Goal: Navigation & Orientation: Understand site structure

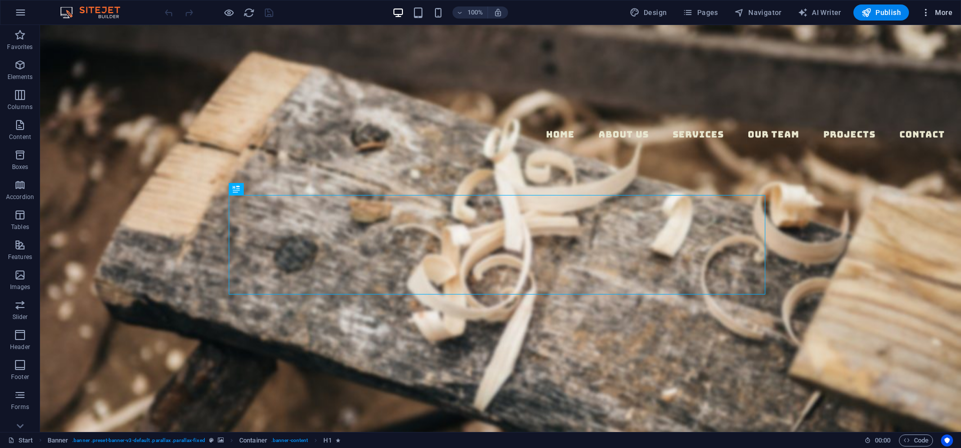
click at [943, 11] on span "More" at bounding box center [937, 13] width 32 height 10
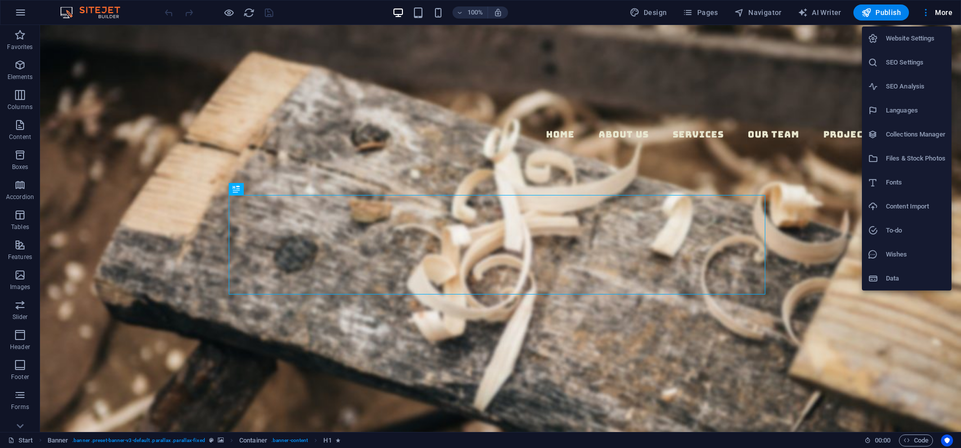
click at [829, 247] on div at bounding box center [480, 224] width 961 height 448
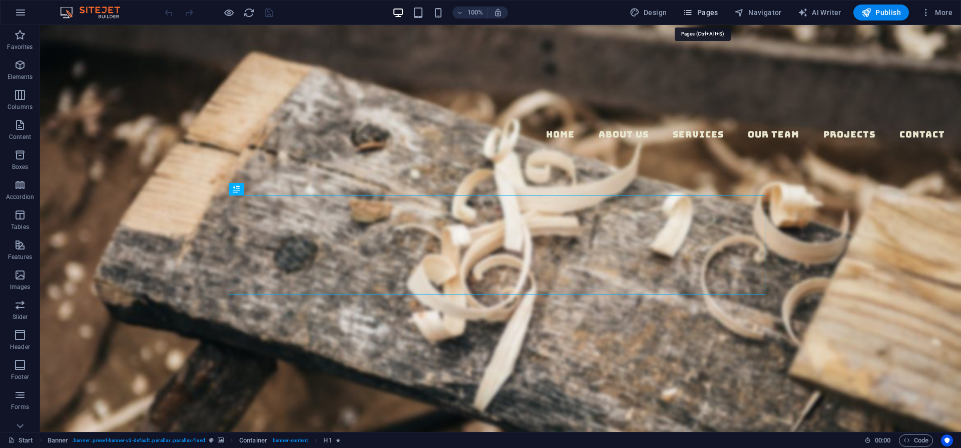
click at [700, 11] on span "Pages" at bounding box center [700, 13] width 35 height 10
click at [24, 121] on icon "button" at bounding box center [20, 125] width 12 height 12
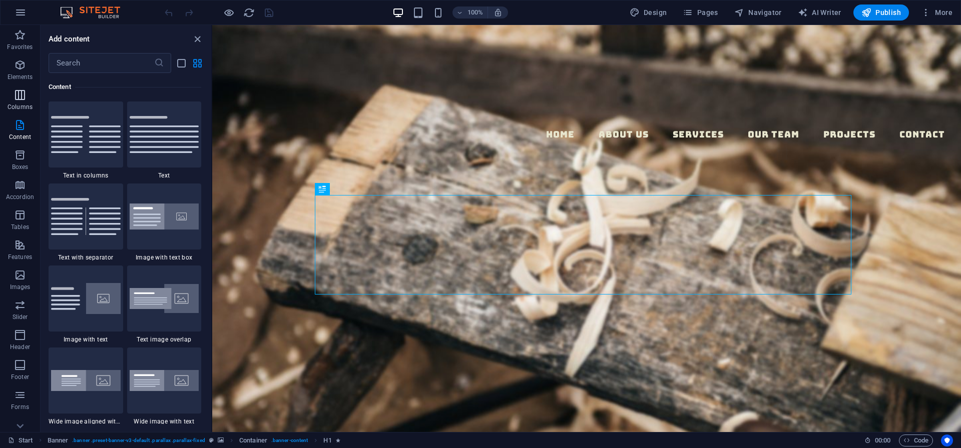
click at [23, 89] on icon "button" at bounding box center [20, 95] width 12 height 12
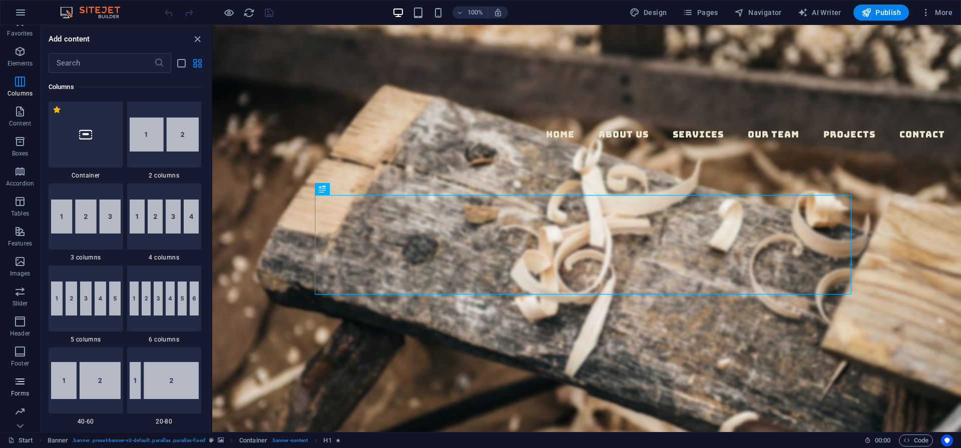
scroll to position [43, 0]
click at [19, 85] on icon "button" at bounding box center [20, 82] width 12 height 12
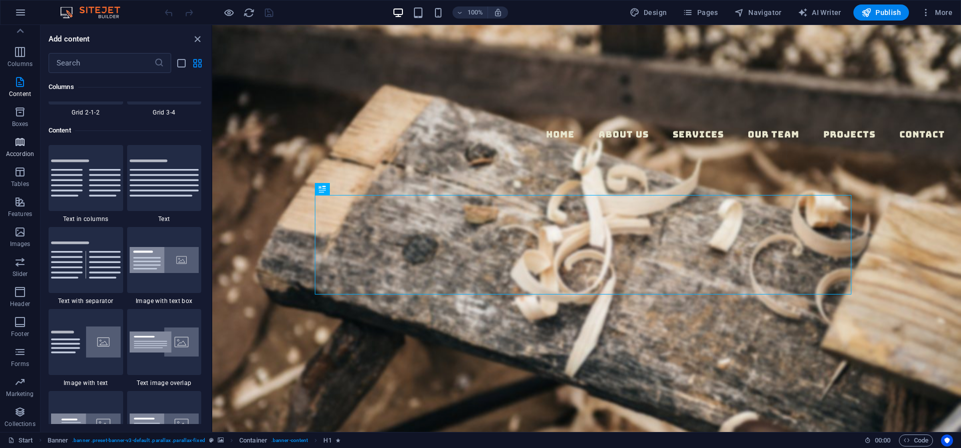
scroll to position [1751, 0]
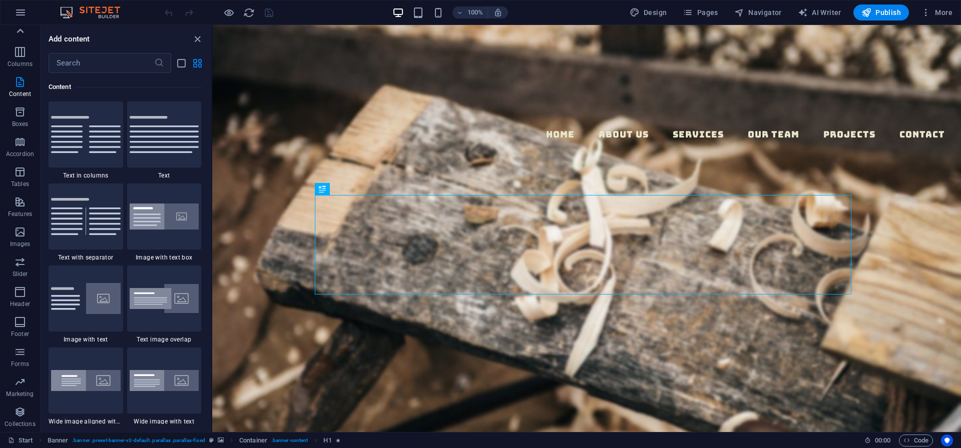
click at [25, 29] on icon at bounding box center [20, 31] width 14 height 14
click at [945, 14] on span "More" at bounding box center [937, 13] width 32 height 10
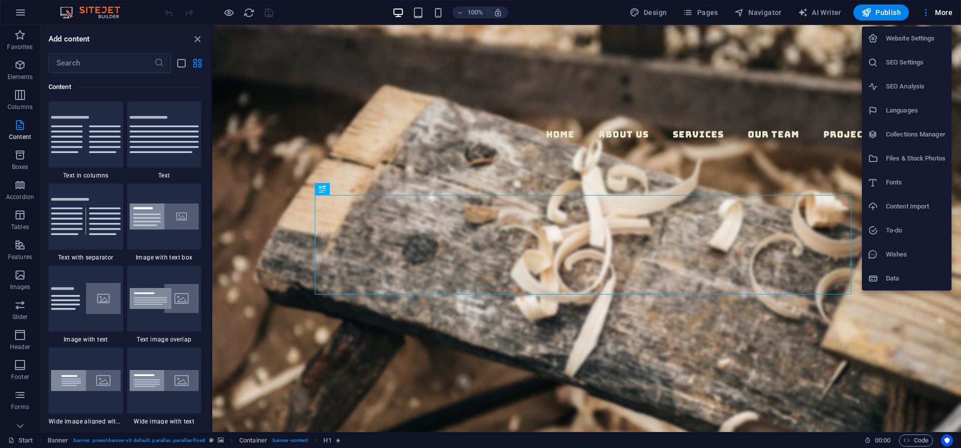
click at [704, 12] on div at bounding box center [480, 224] width 961 height 448
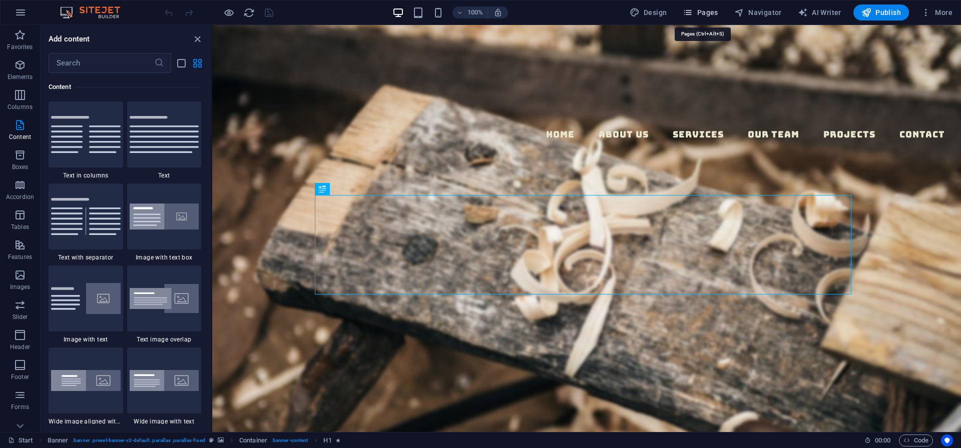
click at [696, 13] on span "Pages" at bounding box center [700, 13] width 35 height 10
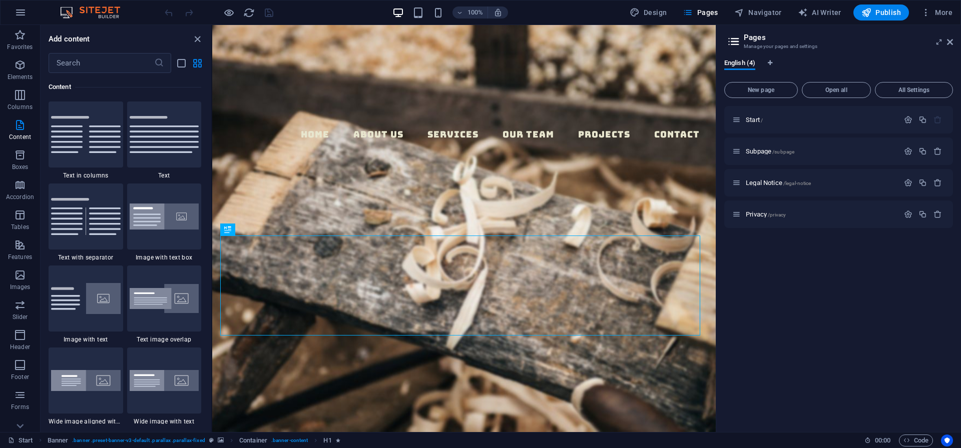
click at [821, 330] on div "Start / Subpage /subpage Legal Notice /legal-notice Privacy /privacy" at bounding box center [838, 265] width 229 height 318
drag, startPoint x: 803, startPoint y: 332, endPoint x: 781, endPoint y: 330, distance: 22.2
click at [802, 332] on div "Start / Subpage /subpage Legal Notice /legal-notice Privacy /privacy" at bounding box center [838, 265] width 229 height 318
click at [656, 61] on div "Home About us Services Our Team Projects Contact Menu" at bounding box center [463, 150] width 503 height 251
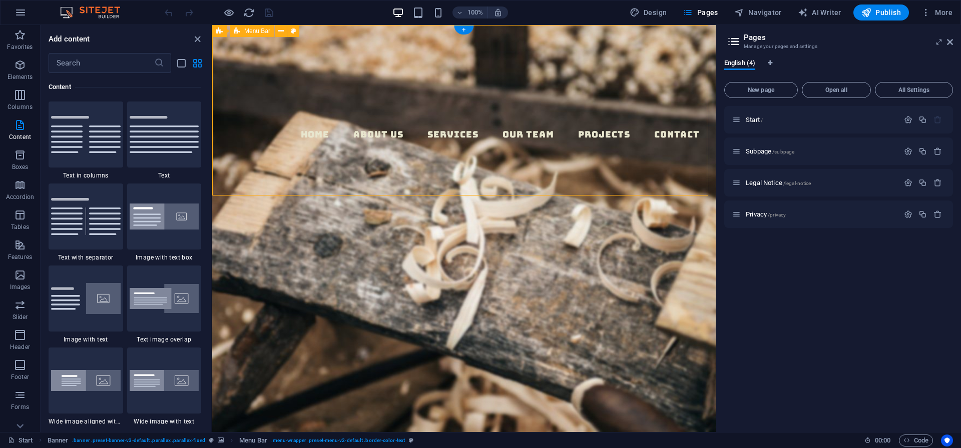
drag, startPoint x: 657, startPoint y: 65, endPoint x: 656, endPoint y: 87, distance: 21.5
click at [656, 87] on div "Home About us Services Our Team Projects Contact Menu" at bounding box center [463, 150] width 503 height 251
click at [78, 66] on input "text" at bounding box center [102, 63] width 106 height 20
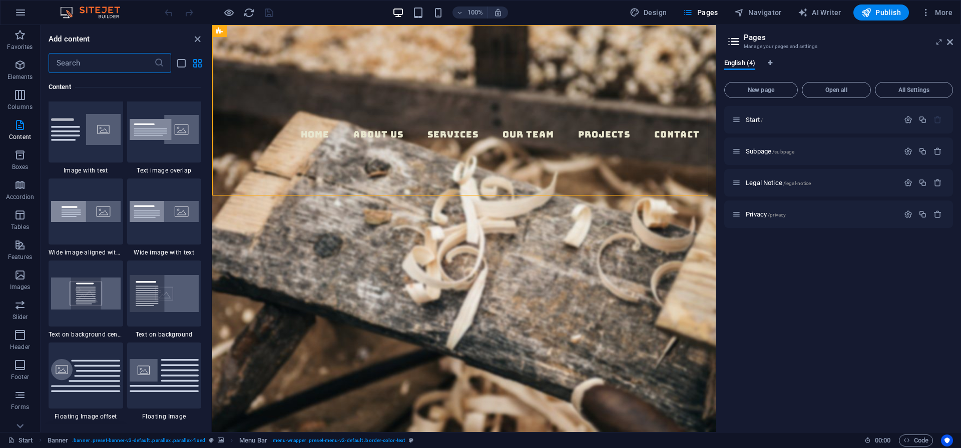
scroll to position [2094, 0]
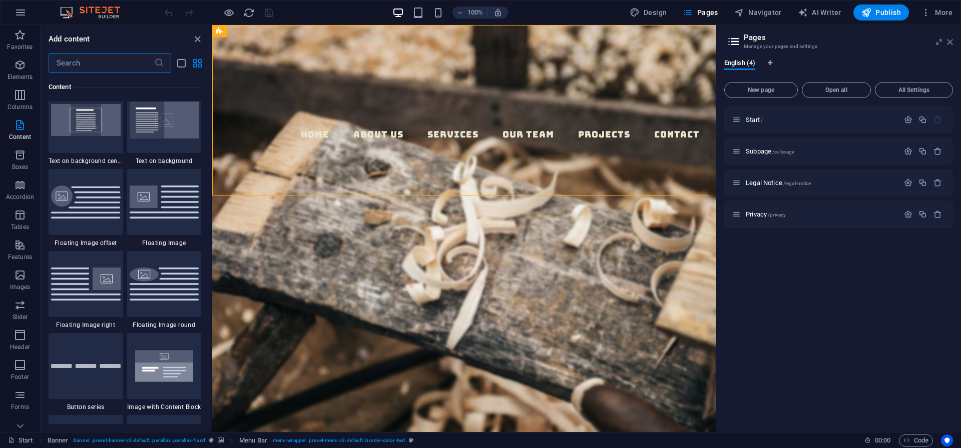
click at [951, 42] on icon at bounding box center [950, 42] width 6 height 8
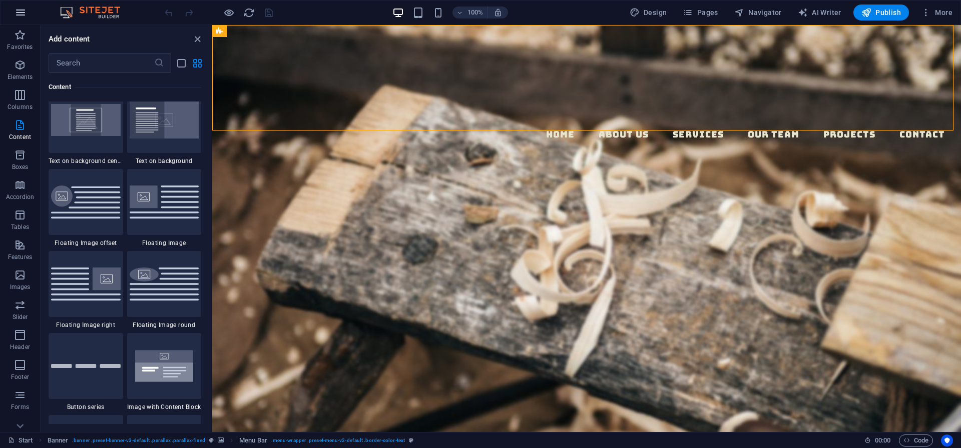
click at [20, 17] on icon "button" at bounding box center [21, 13] width 12 height 12
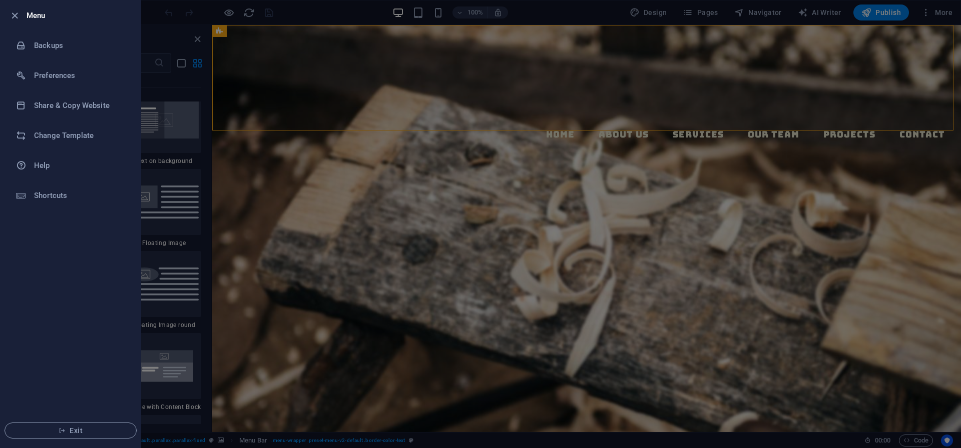
click at [514, 125] on div at bounding box center [480, 224] width 961 height 448
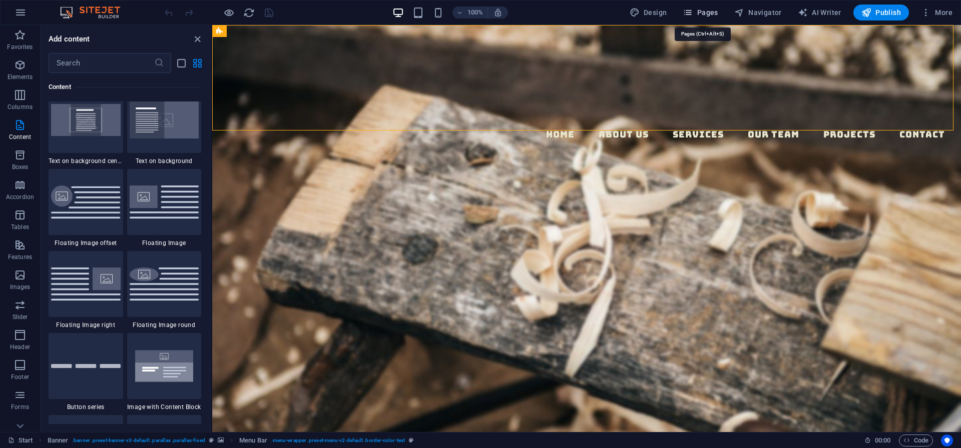
click at [704, 13] on span "Pages" at bounding box center [700, 13] width 35 height 10
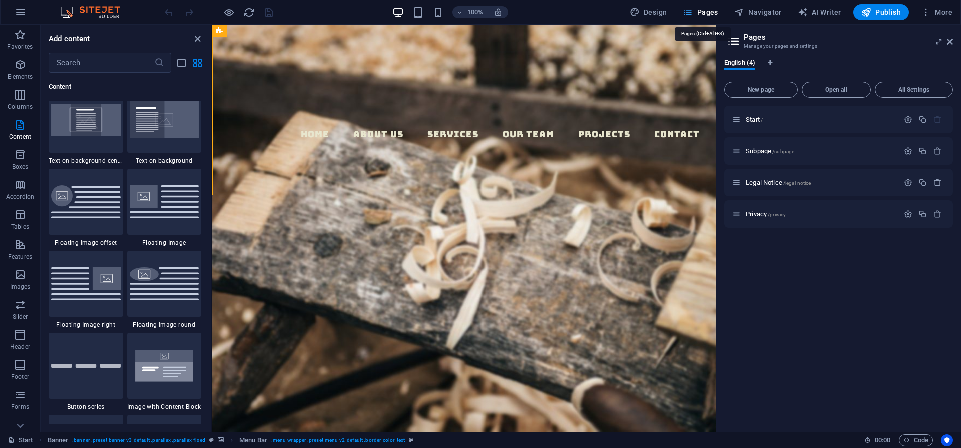
click at [704, 13] on span "Pages" at bounding box center [700, 13] width 35 height 10
click at [619, 98] on div "Home About us Services Our Team Projects Contact Menu" at bounding box center [463, 150] width 503 height 251
click at [17, 18] on icon "button" at bounding box center [21, 13] width 12 height 12
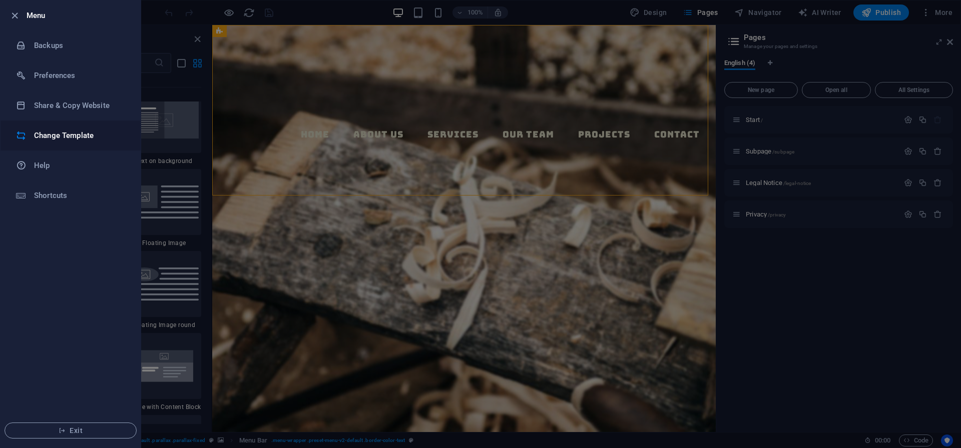
click at [68, 137] on h6 "Change Template" at bounding box center [80, 136] width 93 height 12
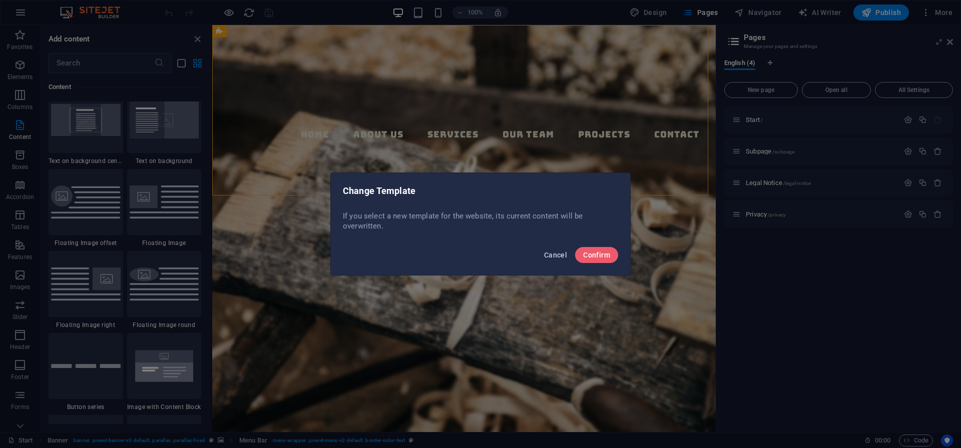
click at [555, 257] on span "Cancel" at bounding box center [555, 255] width 23 height 8
